Goal: Task Accomplishment & Management: Manage account settings

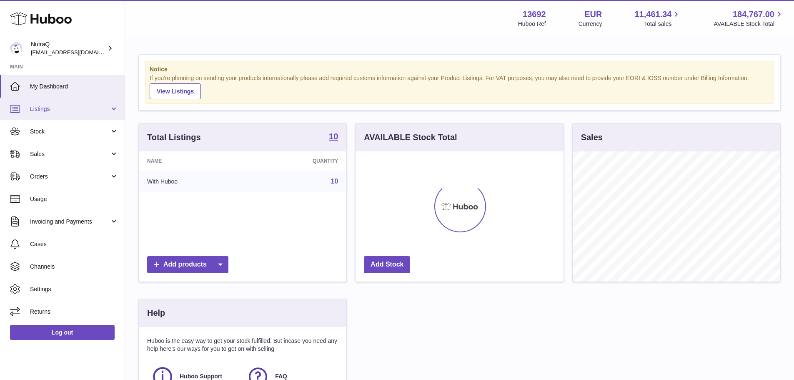
scroll to position [130, 208]
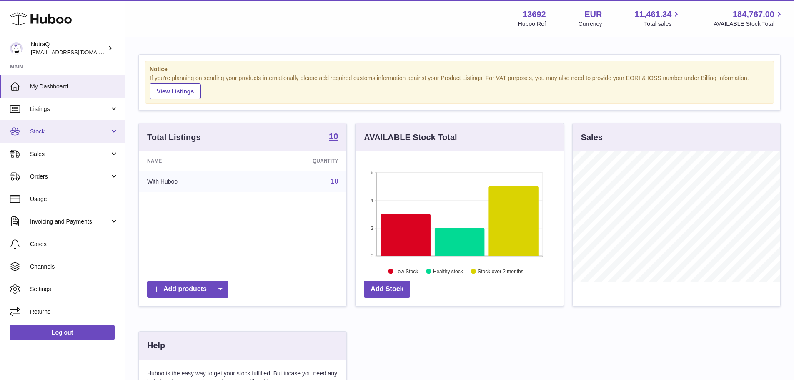
click at [57, 130] on span "Stock" at bounding box center [70, 132] width 80 height 8
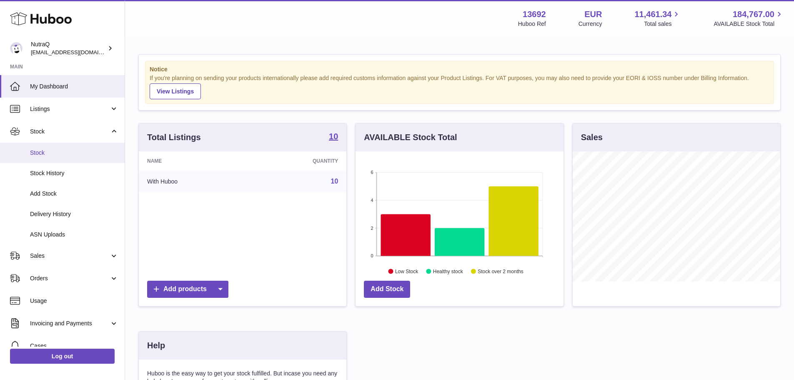
click at [49, 151] on span "Stock" at bounding box center [74, 153] width 88 height 8
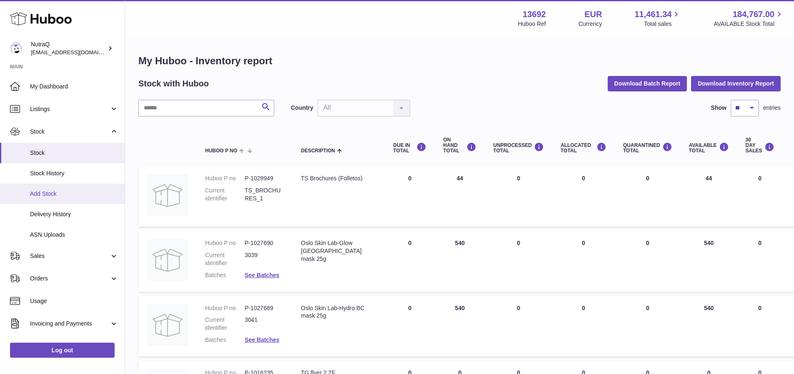
click at [45, 193] on span "Add Stock" at bounding box center [74, 194] width 88 height 8
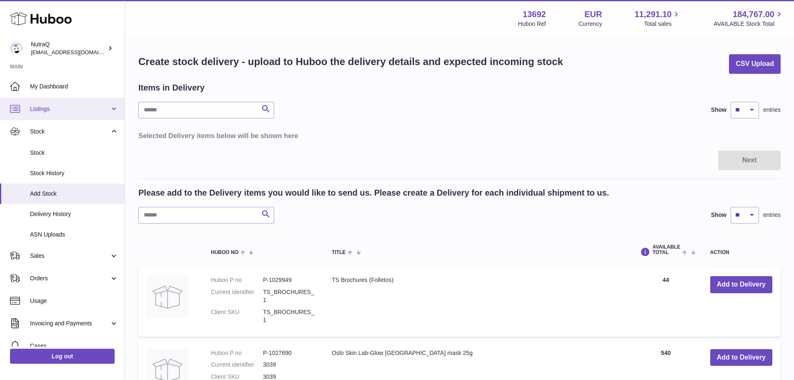
click at [78, 103] on link "Listings" at bounding box center [62, 109] width 125 height 23
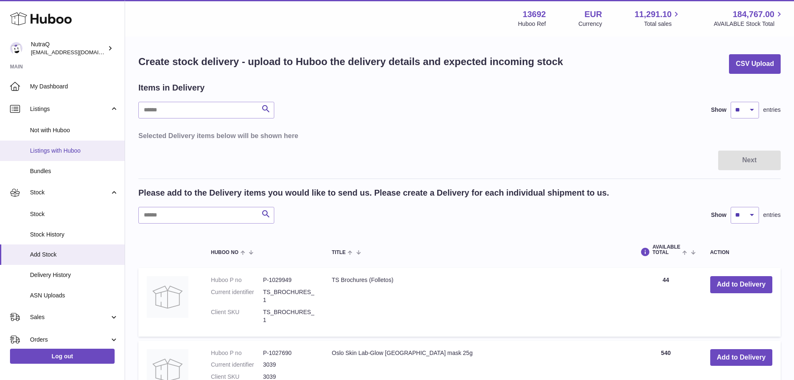
click at [53, 149] on span "Listings with Huboo" at bounding box center [74, 151] width 88 height 8
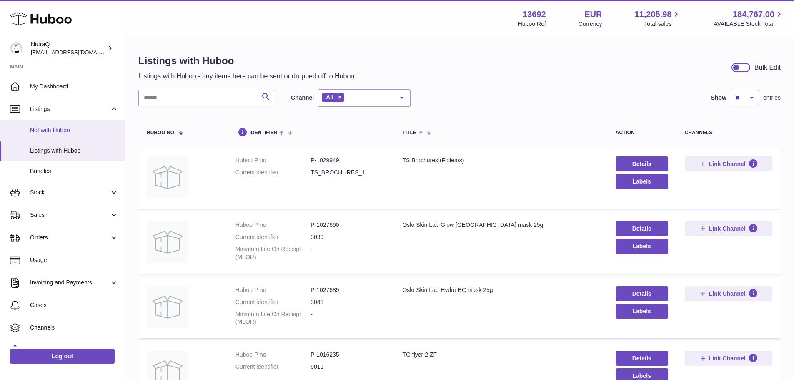
click at [54, 130] on span "Not with Huboo" at bounding box center [74, 130] width 88 height 8
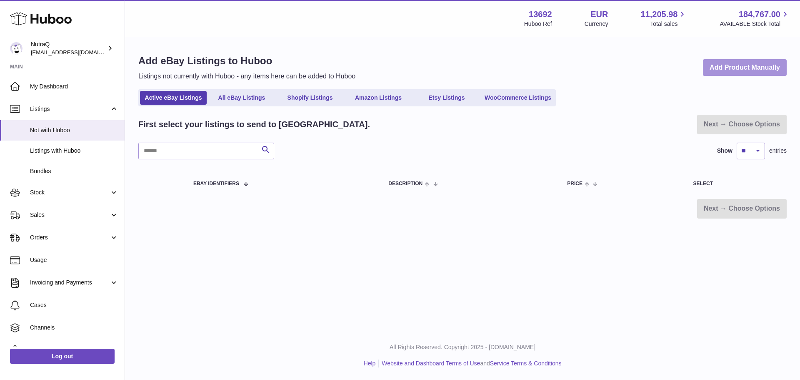
click at [745, 66] on link "Add Product Manually" at bounding box center [745, 67] width 84 height 17
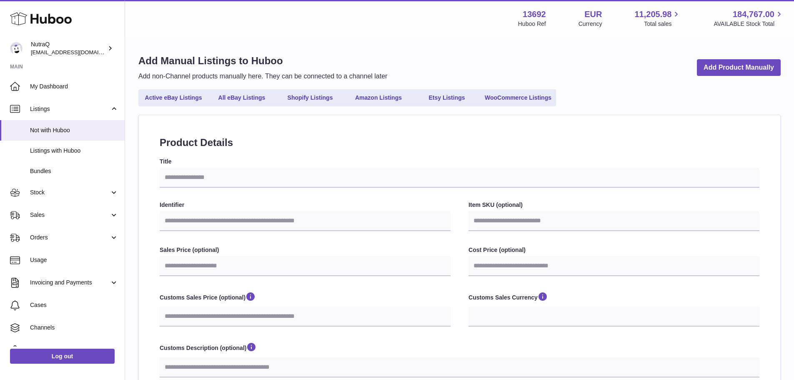
select select
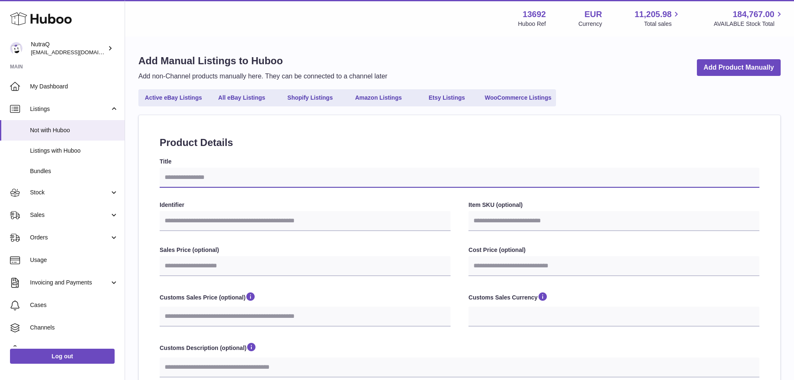
click at [191, 180] on input "Title" at bounding box center [460, 178] width 600 height 20
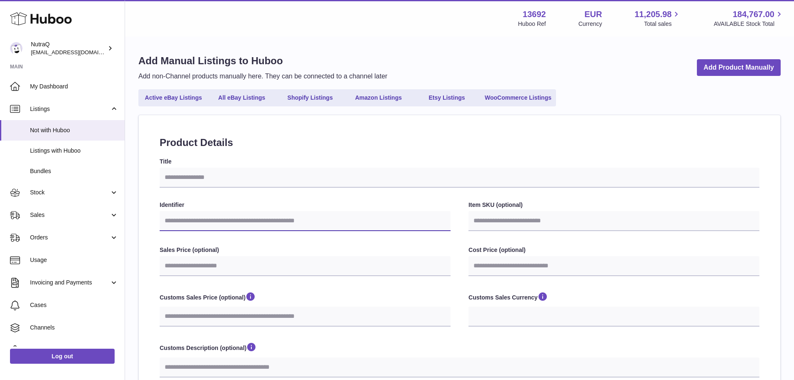
click at [184, 224] on input "Identifier" at bounding box center [305, 221] width 291 height 20
click at [41, 148] on span "Listings with Huboo" at bounding box center [74, 151] width 88 height 8
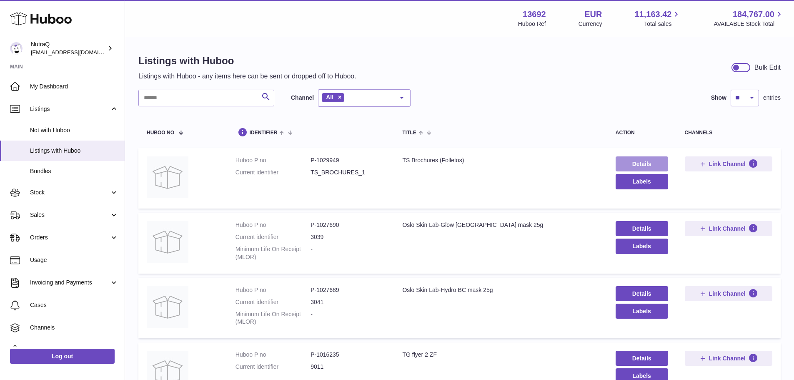
click at [634, 160] on link "Details" at bounding box center [642, 163] width 53 height 15
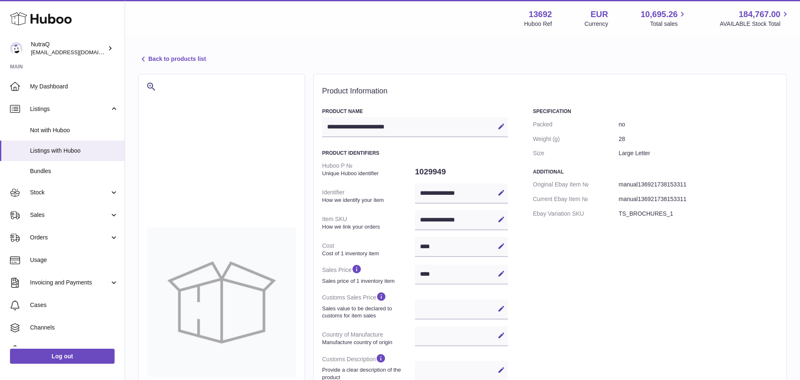
select select
select select "****"
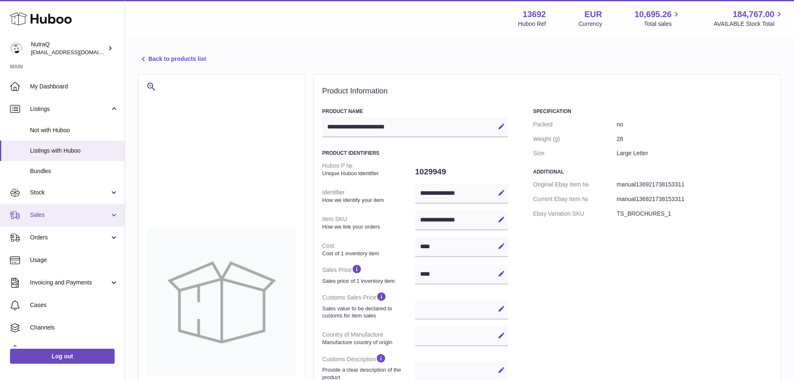
click at [43, 214] on span "Sales" at bounding box center [70, 215] width 80 height 8
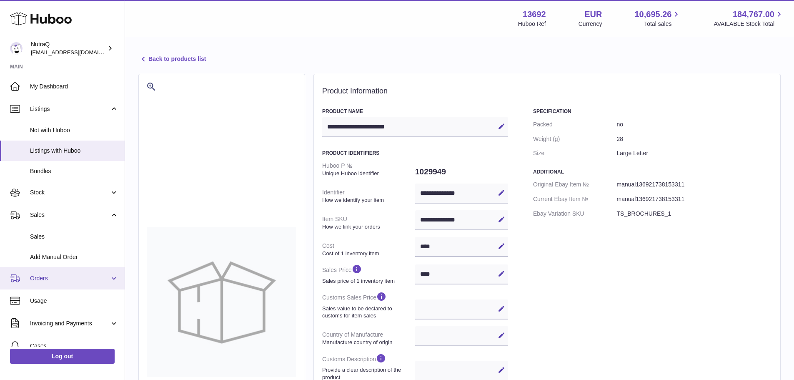
click at [45, 280] on span "Orders" at bounding box center [70, 278] width 80 height 8
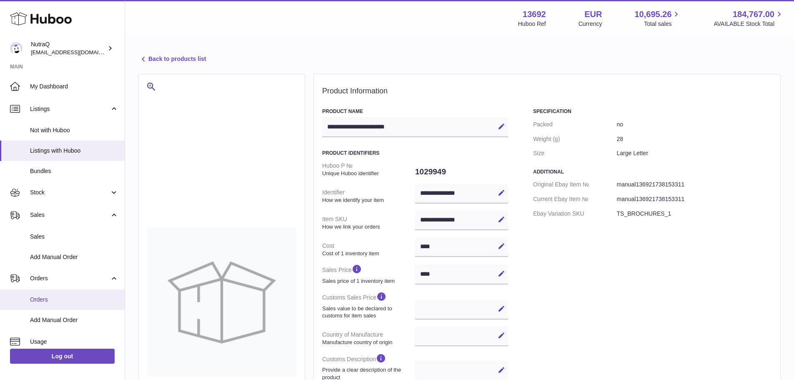
click at [43, 306] on link "Orders" at bounding box center [62, 299] width 125 height 20
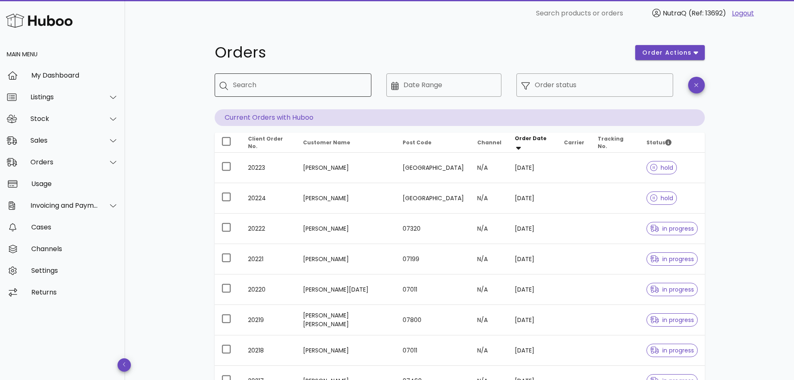
click at [273, 85] on input "Search" at bounding box center [299, 84] width 132 height 13
type input "*****"
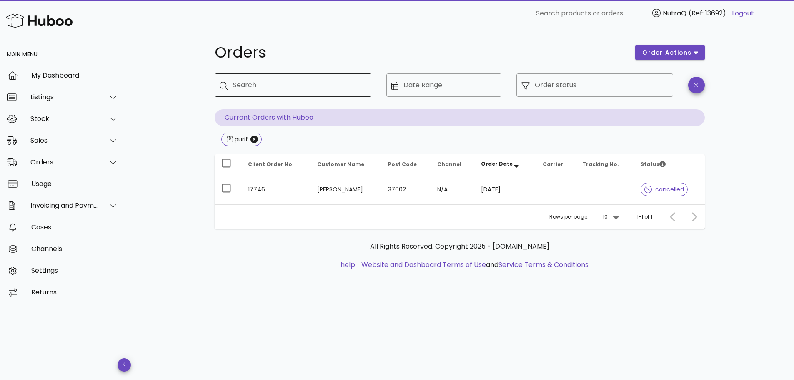
drag, startPoint x: 251, startPoint y: 82, endPoint x: 255, endPoint y: 78, distance: 5.6
click at [255, 80] on div "Search" at bounding box center [299, 84] width 132 height 23
type input "*****"
click at [251, 136] on icon "Close" at bounding box center [255, 139] width 8 height 8
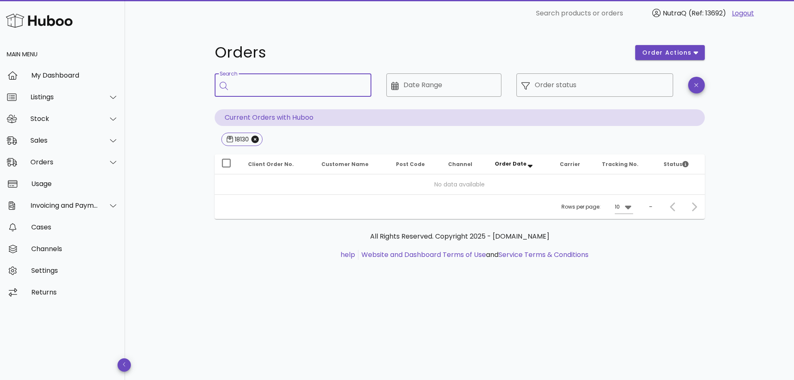
click at [258, 85] on input "Search" at bounding box center [299, 84] width 132 height 13
type input "*****"
